Goal: Task Accomplishment & Management: Use online tool/utility

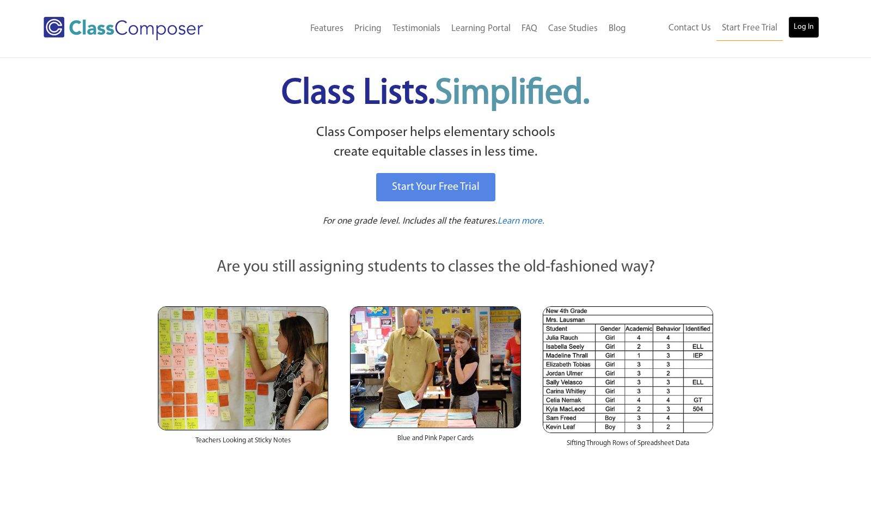
click at [809, 30] on link "Log In" at bounding box center [803, 27] width 31 height 22
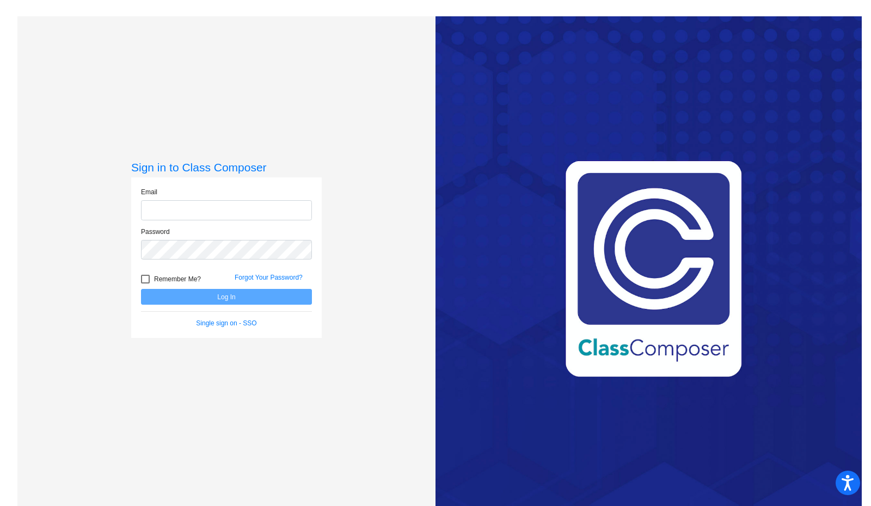
type input "[EMAIL_ADDRESS][DOMAIN_NAME]"
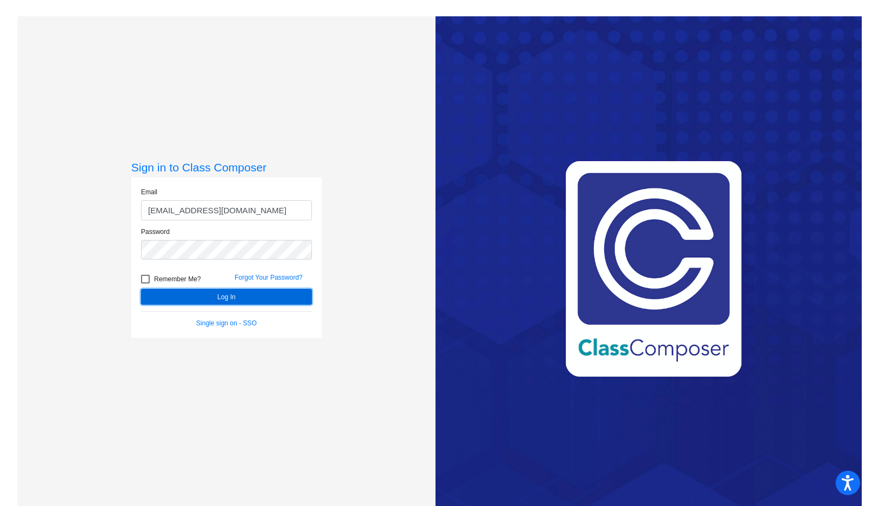
click at [235, 300] on button "Log In" at bounding box center [226, 297] width 171 height 16
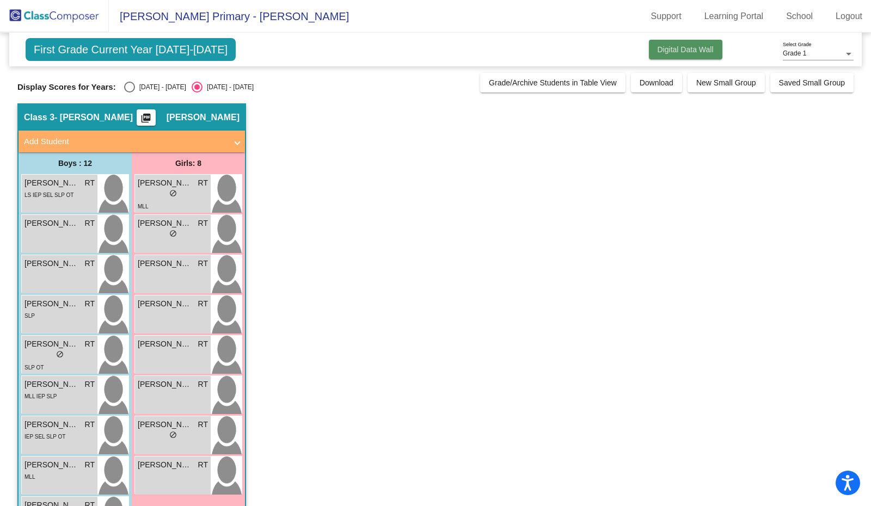
click at [693, 51] on span "Digital Data Wall" at bounding box center [685, 49] width 56 height 9
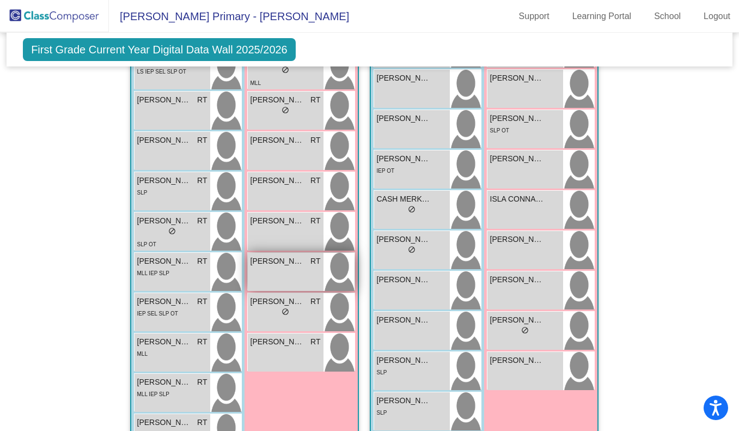
scroll to position [854, 0]
